Goal: Transaction & Acquisition: Download file/media

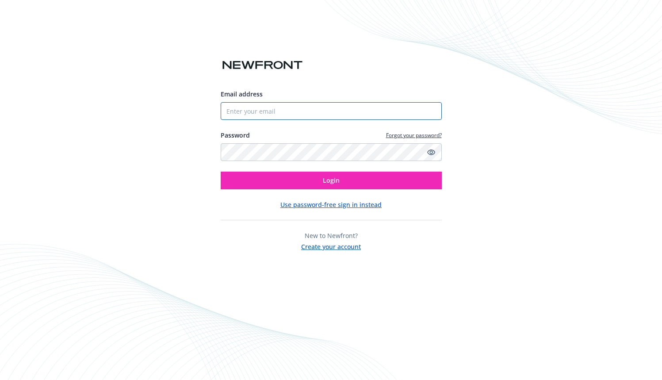
click at [283, 107] on input "Email address" at bounding box center [331, 111] width 221 height 18
type input "[EMAIL_ADDRESS][DOMAIN_NAME]"
click at [221, 172] on button "Login" at bounding box center [331, 181] width 221 height 18
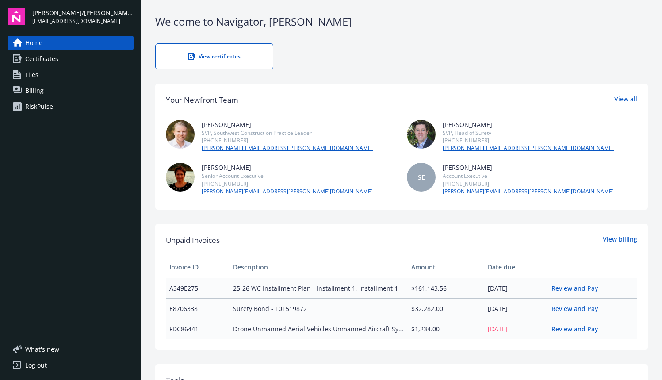
click at [44, 57] on span "Certificates" at bounding box center [41, 59] width 33 height 14
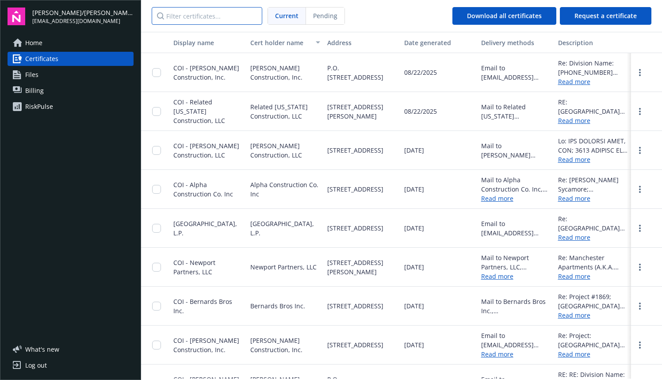
click at [195, 15] on input "Filter certificates..." at bounding box center [207, 16] width 111 height 18
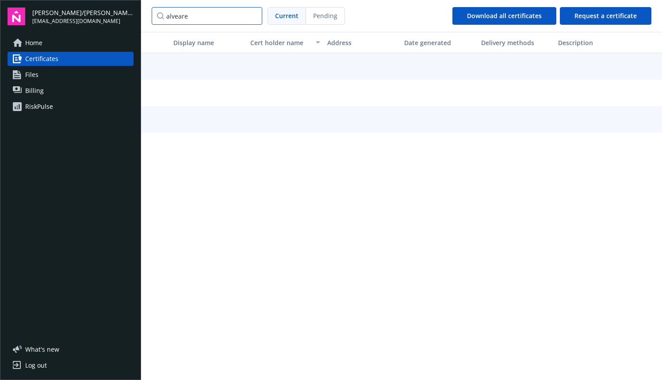
type input "alveare"
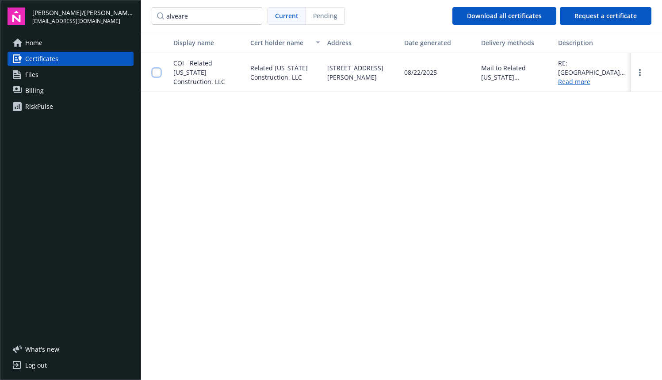
click at [158, 73] on input "checkbox" at bounding box center [156, 72] width 9 height 9
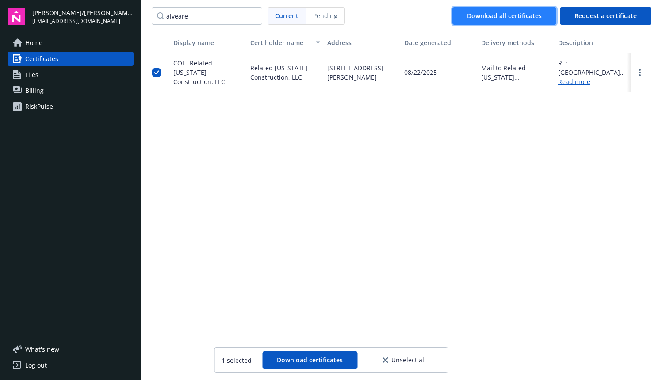
click at [497, 13] on span "Download all certificates" at bounding box center [504, 15] width 75 height 8
